Goal: Task Accomplishment & Management: Manage account settings

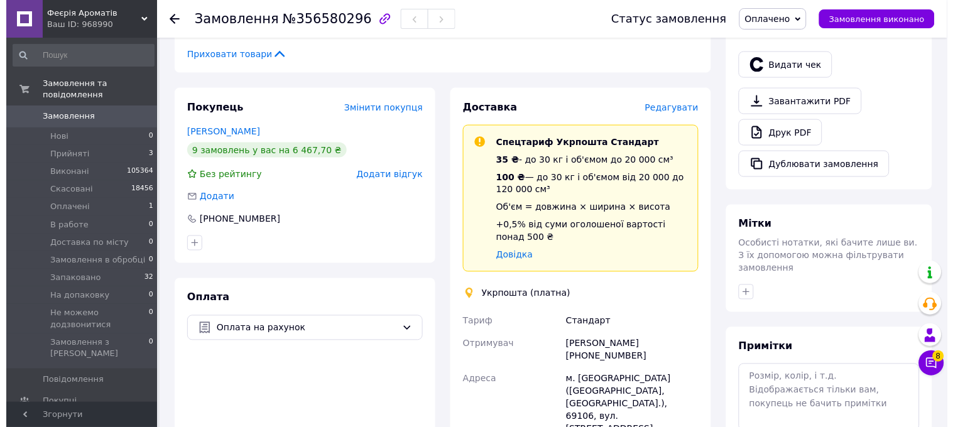
scroll to position [70, 0]
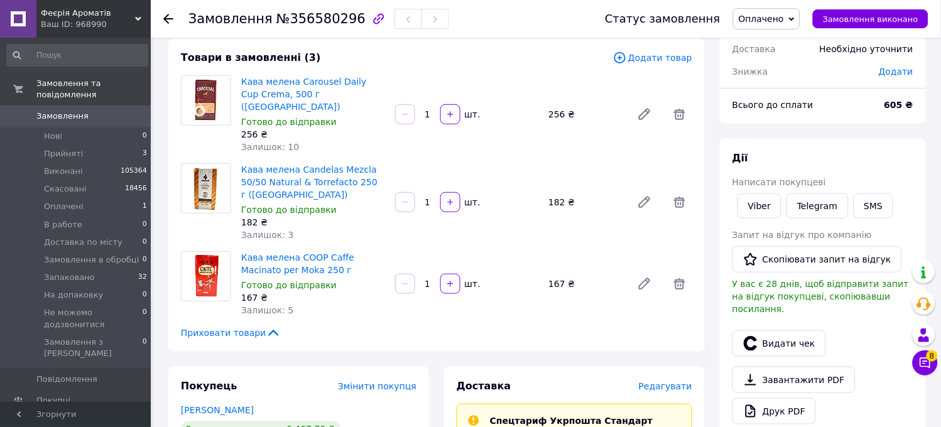
click at [657, 381] on span "Редагувати" at bounding box center [665, 386] width 53 height 10
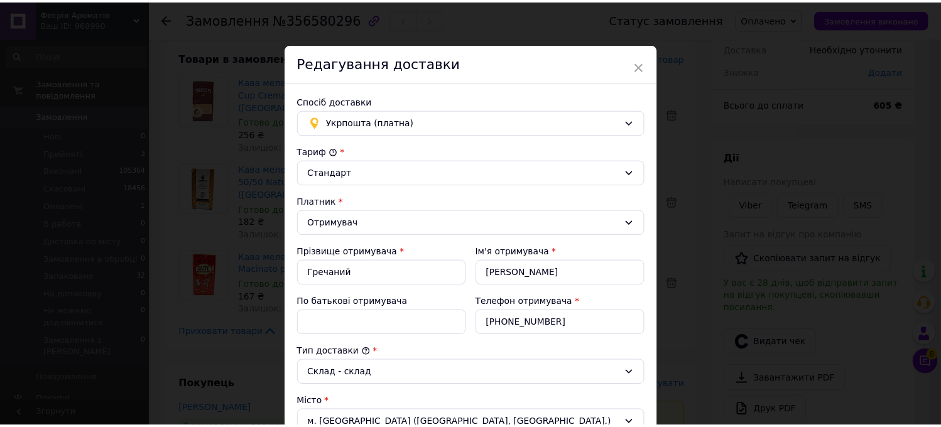
scroll to position [405, 0]
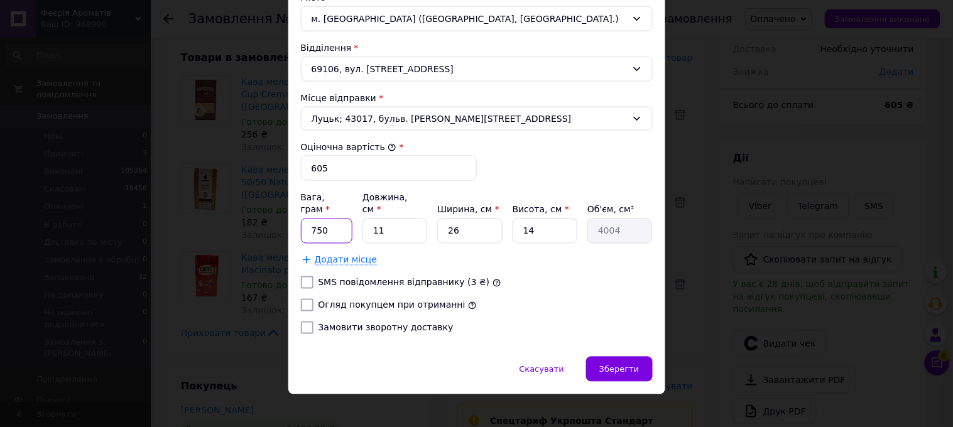
click at [336, 220] on input "750" at bounding box center [327, 231] width 52 height 25
type input "7"
type input "1300"
click at [387, 221] on input "11" at bounding box center [394, 231] width 65 height 25
type input "1"
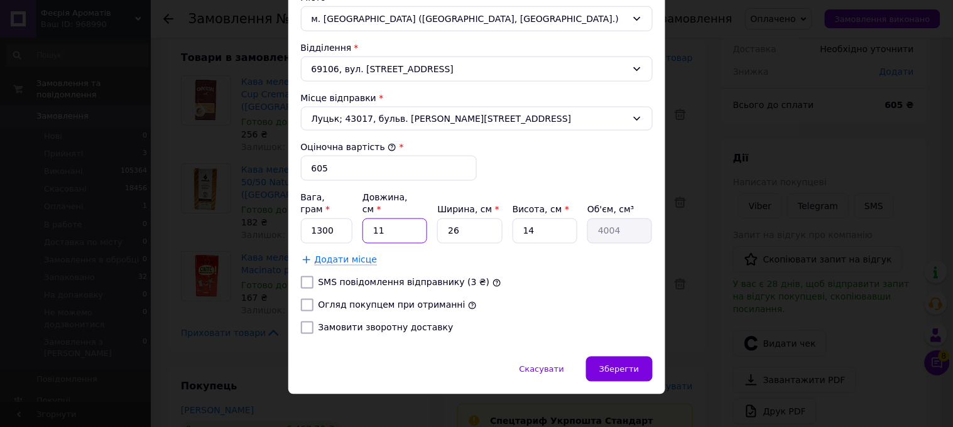
type input "364"
type input "17"
type input "6188"
type input "17"
click at [478, 219] on input "26" at bounding box center [469, 231] width 65 height 25
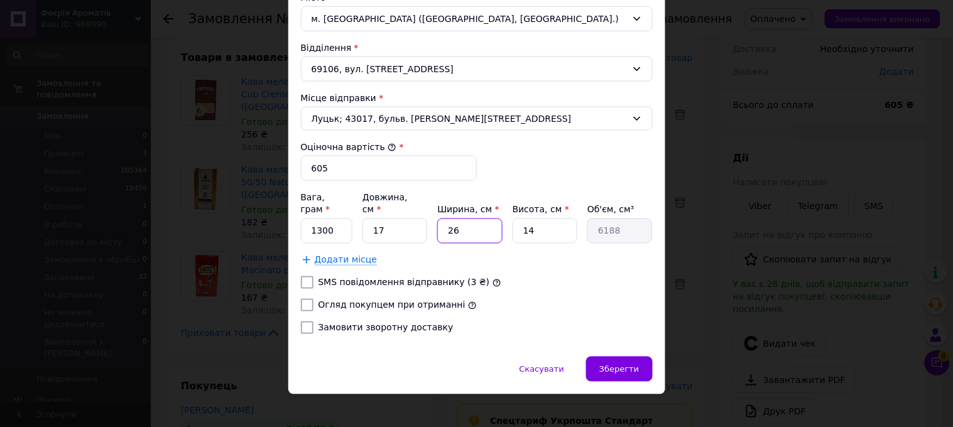
type input "2"
type input "476"
type input "20"
type input "4760"
type input "20"
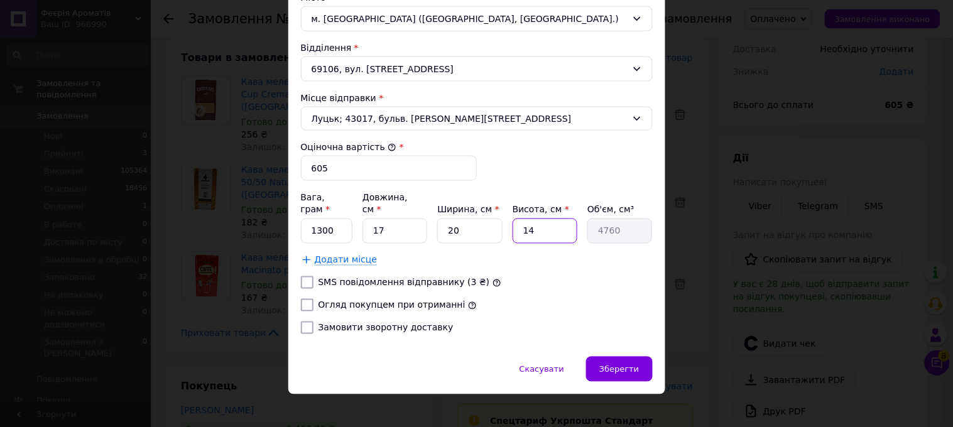
click at [548, 223] on input "14" at bounding box center [544, 231] width 65 height 25
type input "1"
type input "340"
type input "10"
type input "3400"
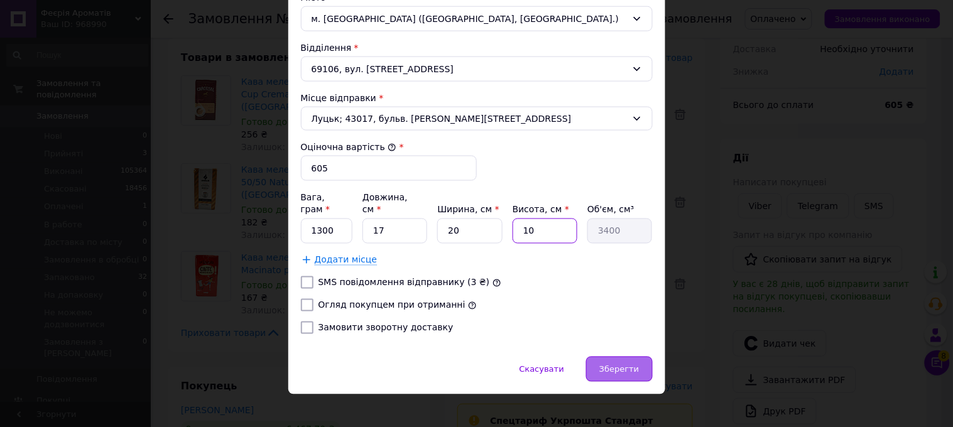
type input "10"
click at [624, 357] on div "Зберегти" at bounding box center [619, 369] width 66 height 25
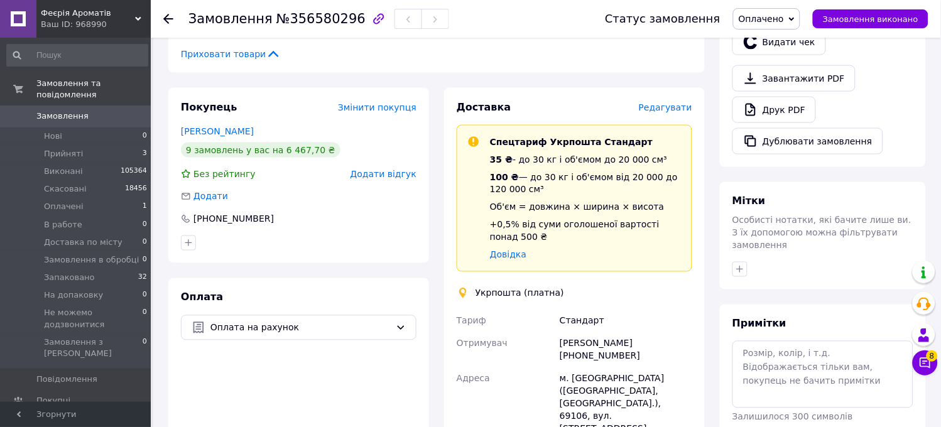
scroll to position [698, 0]
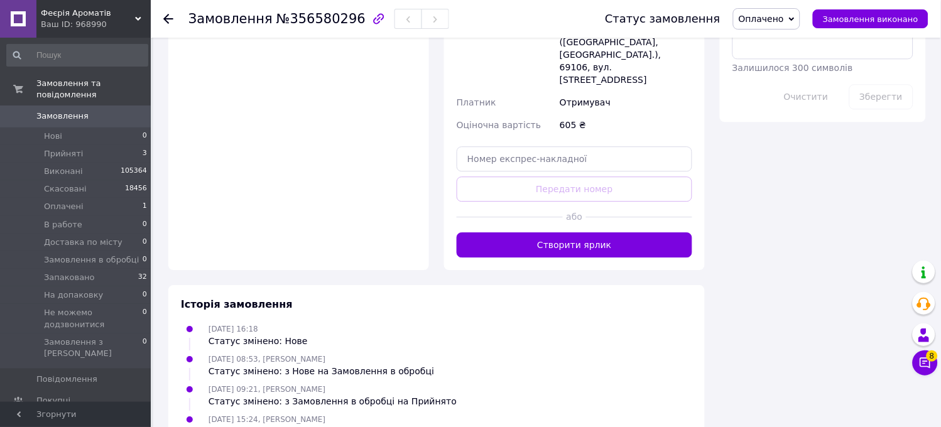
click at [784, 14] on span "Оплачено" at bounding box center [760, 19] width 45 height 10
drag, startPoint x: 781, startPoint y: 103, endPoint x: 752, endPoint y: 102, distance: 28.9
click at [781, 102] on li "Запаковано" at bounding box center [795, 105] width 124 height 19
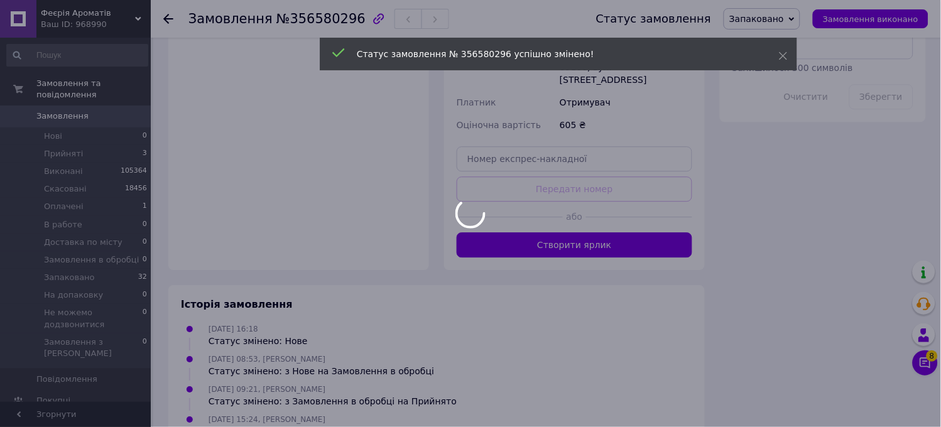
click at [647, 232] on button "Створити ярлик" at bounding box center [573, 244] width 235 height 25
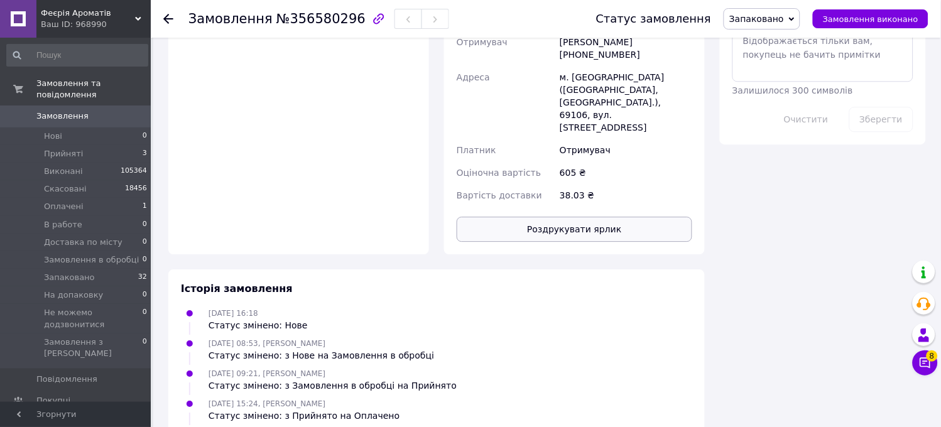
click at [594, 217] on button "Роздрукувати ярлик" at bounding box center [573, 229] width 235 height 25
click at [90, 198] on li "Оплачені 1" at bounding box center [77, 207] width 154 height 18
